Goal: Go to known website: Access a specific website the user already knows

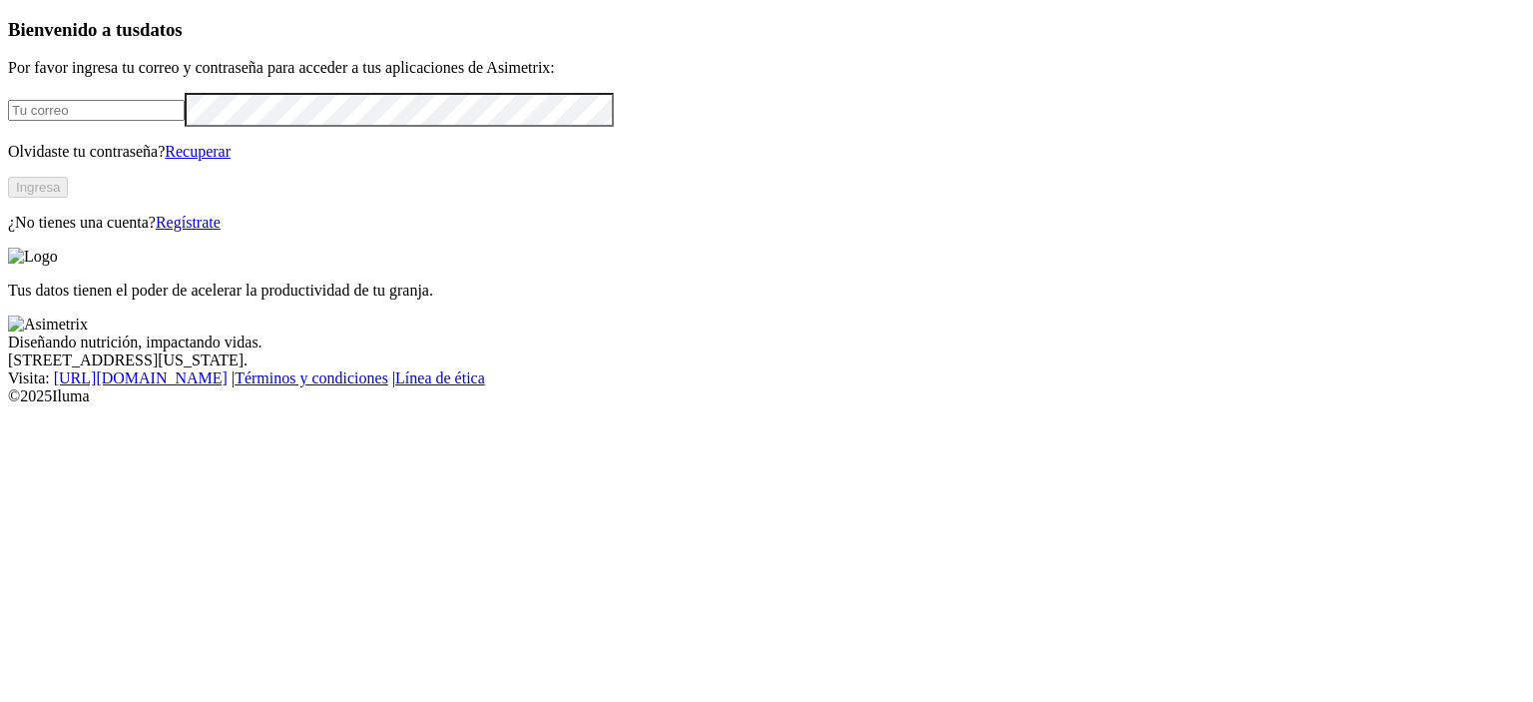
type input "daniel.rojas@grupobios.co"
click at [68, 198] on button "Ingresa" at bounding box center [38, 187] width 60 height 21
